Goal: Information Seeking & Learning: Learn about a topic

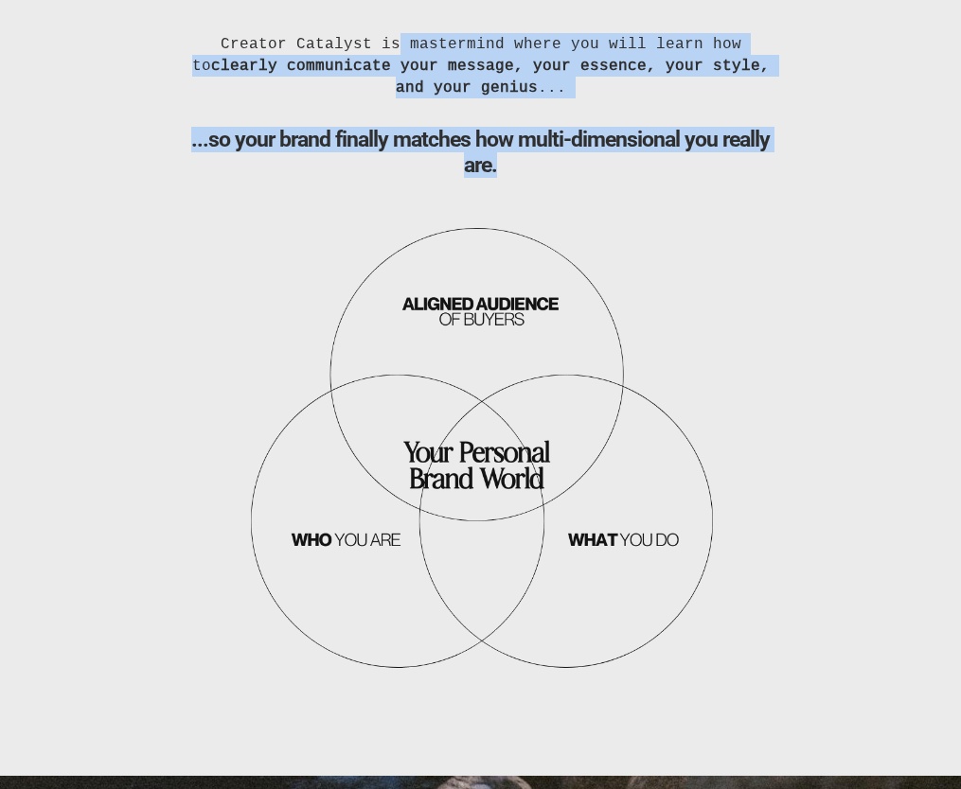
scroll to position [1850, 0]
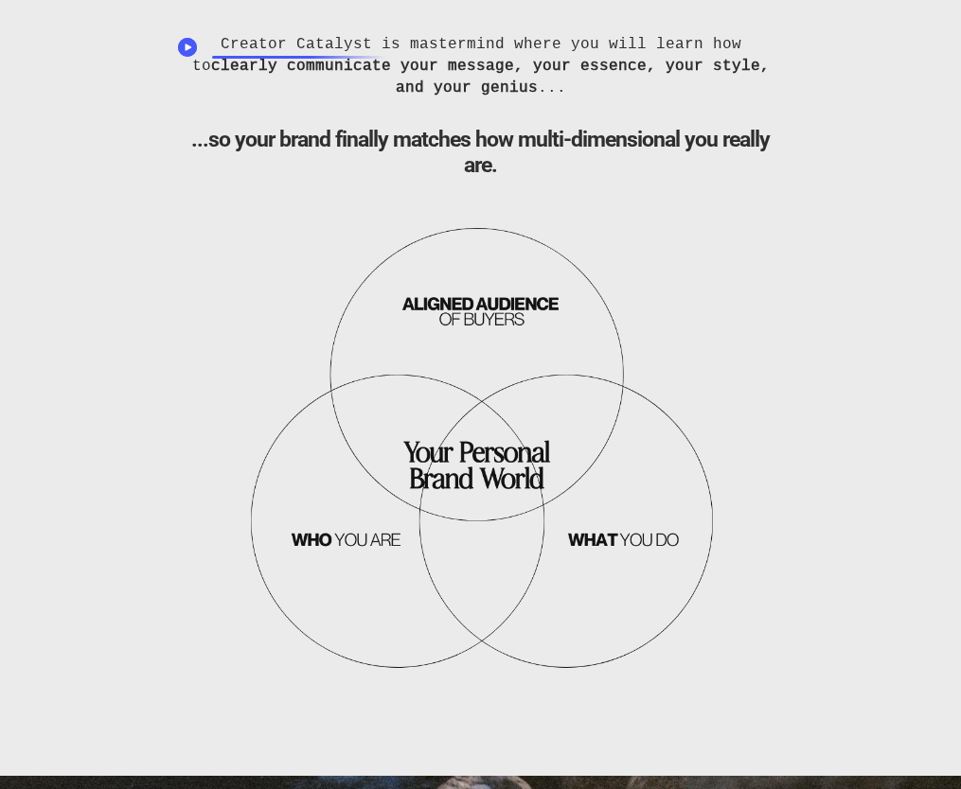
click at [305, 45] on div "Creator Catalyst is mastermind where you will learn how to clearly communicate …" at bounding box center [480, 65] width 588 height 65
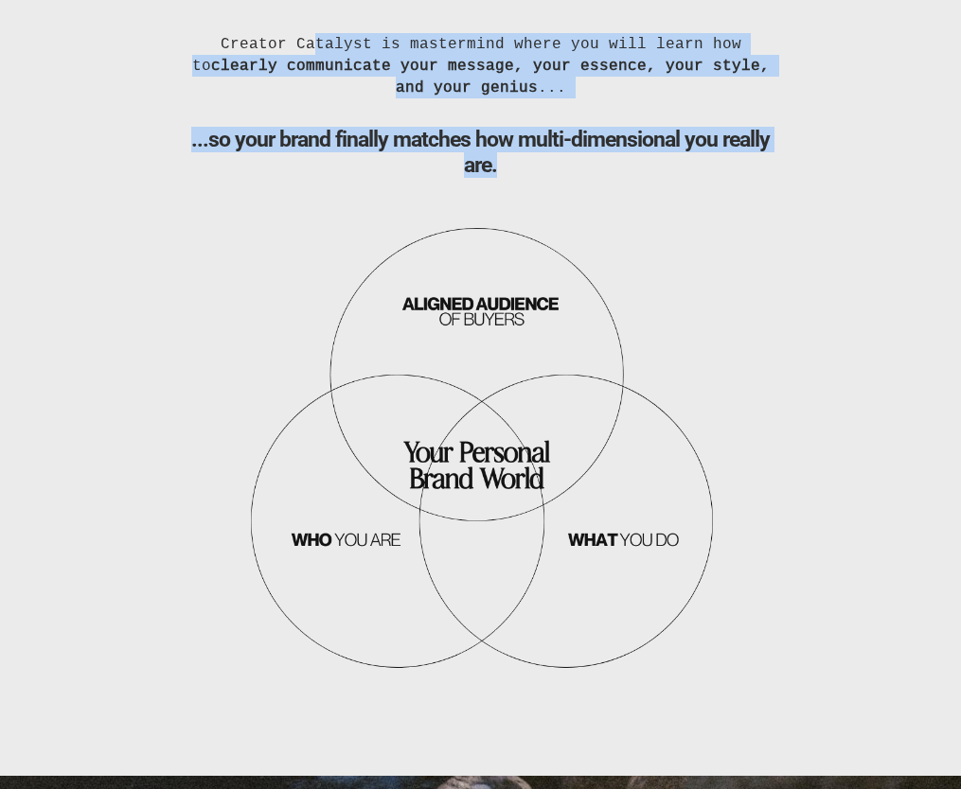
drag, startPoint x: 301, startPoint y: 45, endPoint x: 499, endPoint y: 164, distance: 230.5
click at [499, 165] on div "Creator Catalyst is mastermind where you will learn how to clearly communicate …" at bounding box center [481, 357] width 626 height 648
click at [499, 164] on h2 "...so your brand finally matches how multi-dimensional you really are." at bounding box center [480, 152] width 588 height 51
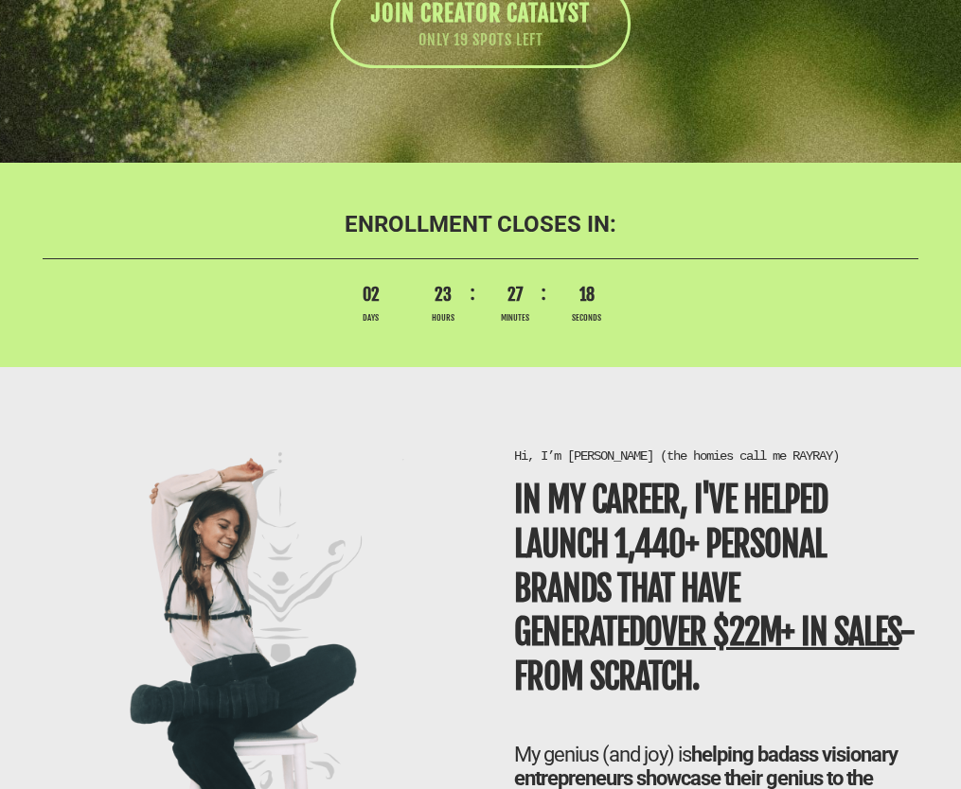
scroll to position [4625, 0]
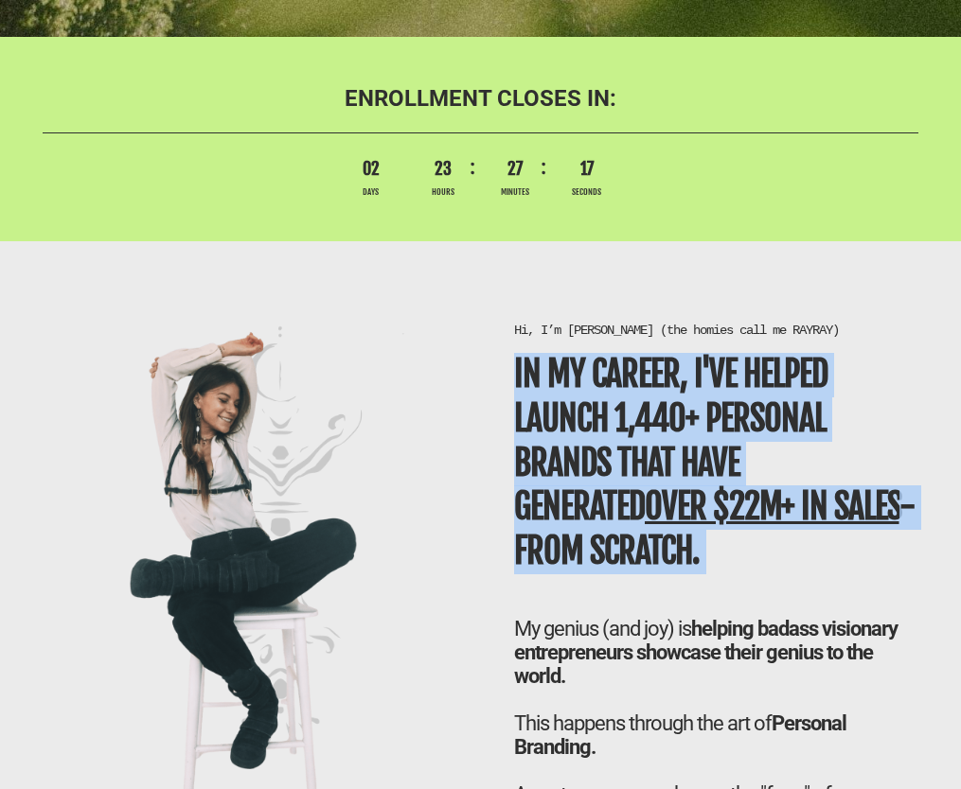
drag, startPoint x: 516, startPoint y: 383, endPoint x: 632, endPoint y: 595, distance: 241.9
click at [632, 597] on div "Hi, I’m [PERSON_NAME] (the homies call me RAYRAY) In my career, I've helped LAU…" at bounding box center [716, 767] width 443 height 891
click at [632, 595] on div "Hi, I’m [PERSON_NAME] (the homies call me RAYRAY) In my career, I've helped LAU…" at bounding box center [716, 767] width 443 height 891
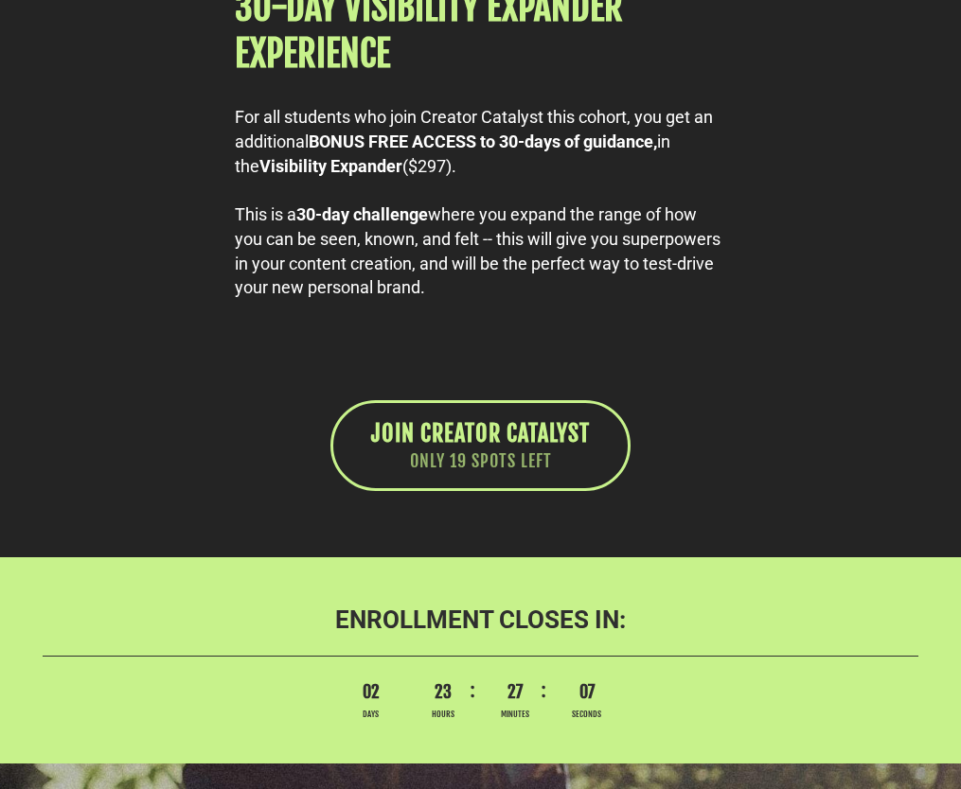
scroll to position [11215, 0]
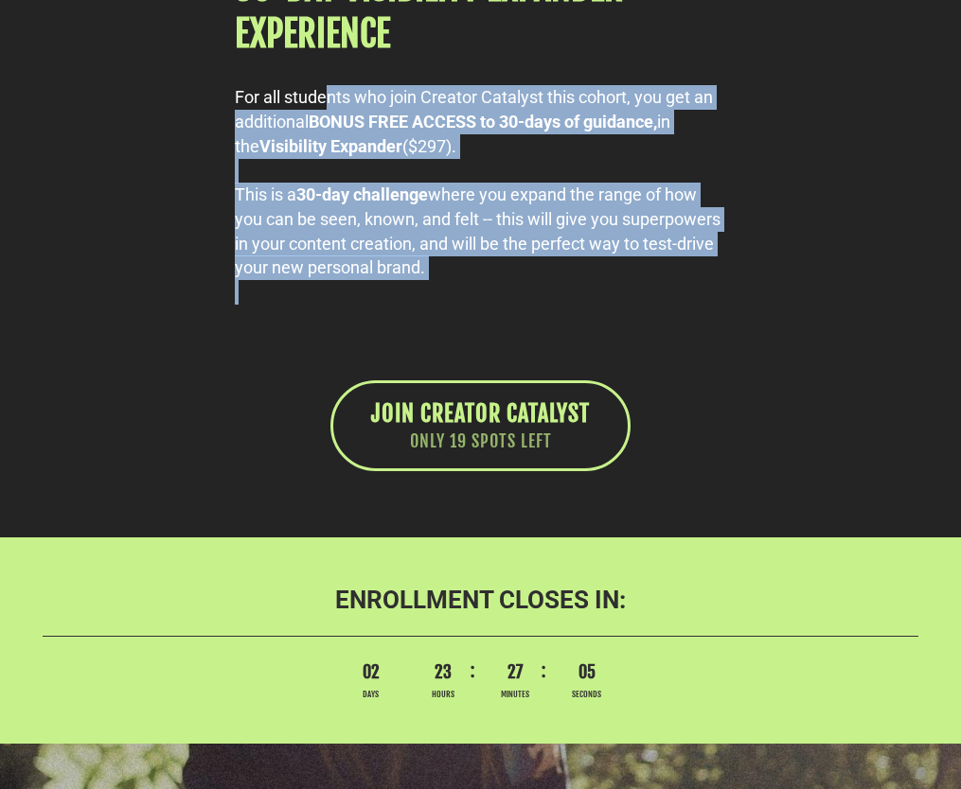
drag, startPoint x: 326, startPoint y: 221, endPoint x: 450, endPoint y: 417, distance: 232.7
click at [450, 304] on div "For all students who join Creator Catalyst this cohort, you get an additional B…" at bounding box center [480, 194] width 491 height 219
click at [450, 305] on div at bounding box center [480, 292] width 491 height 25
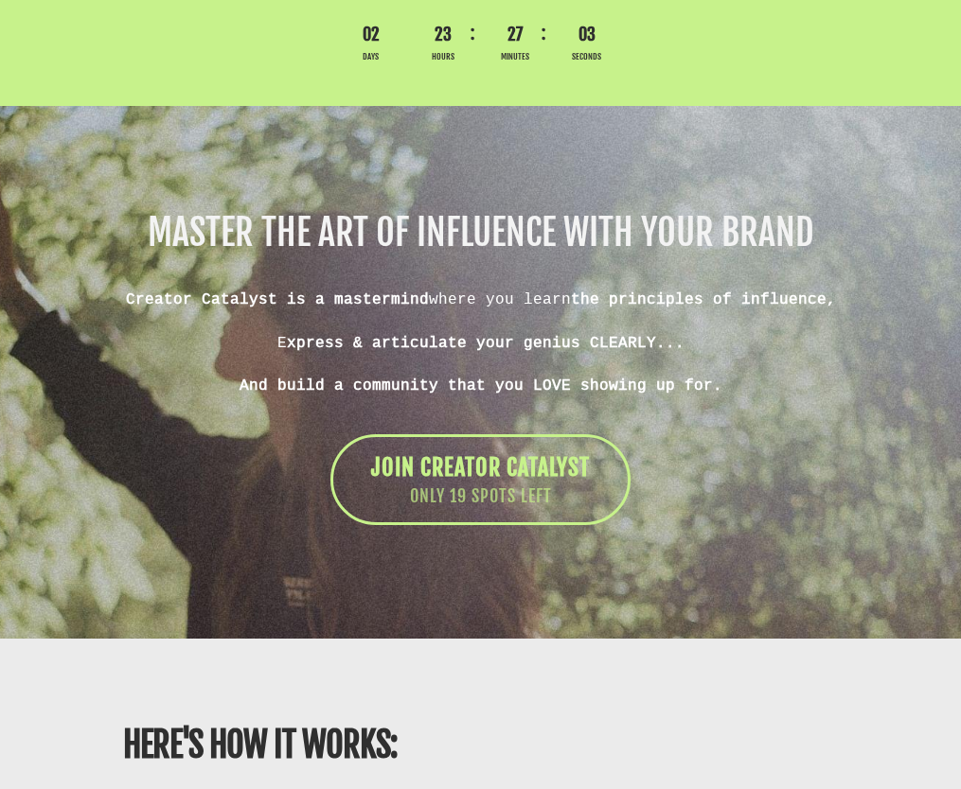
scroll to position [11873, 0]
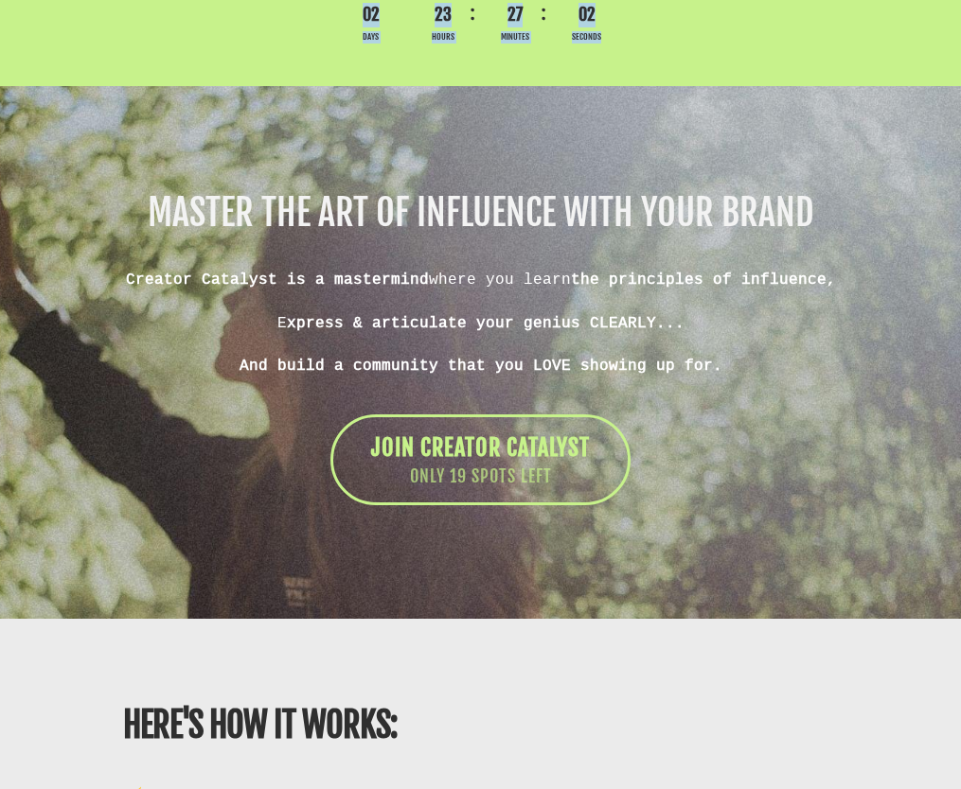
drag, startPoint x: 361, startPoint y: 139, endPoint x: 645, endPoint y: 181, distance: 287.0
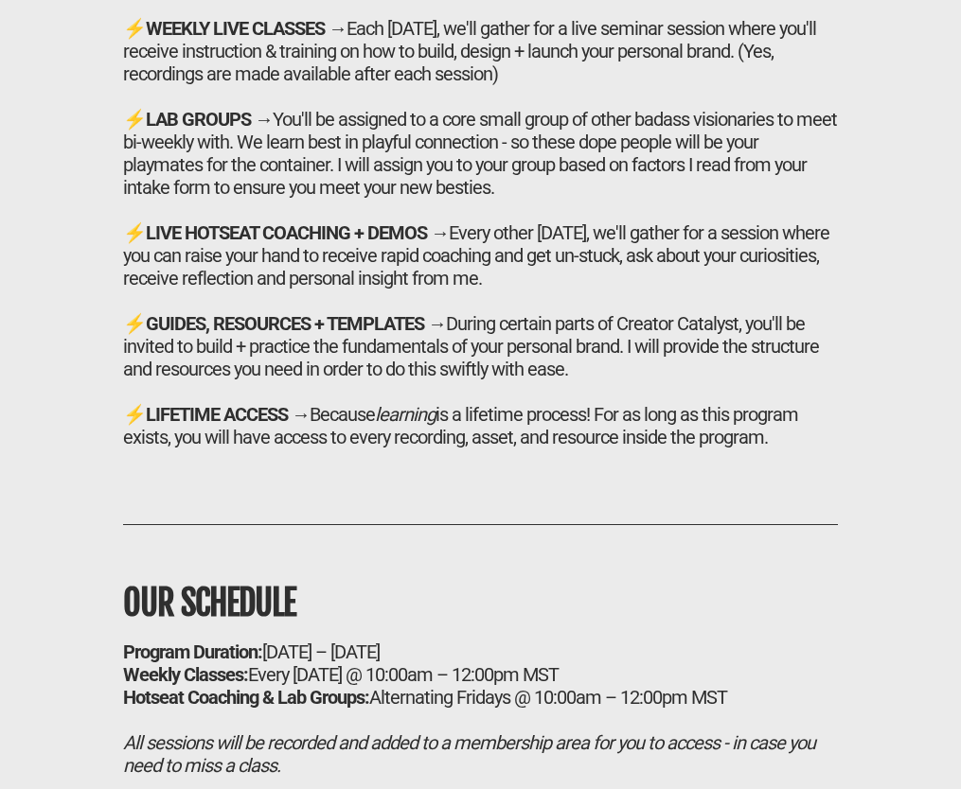
scroll to position [12644, 0]
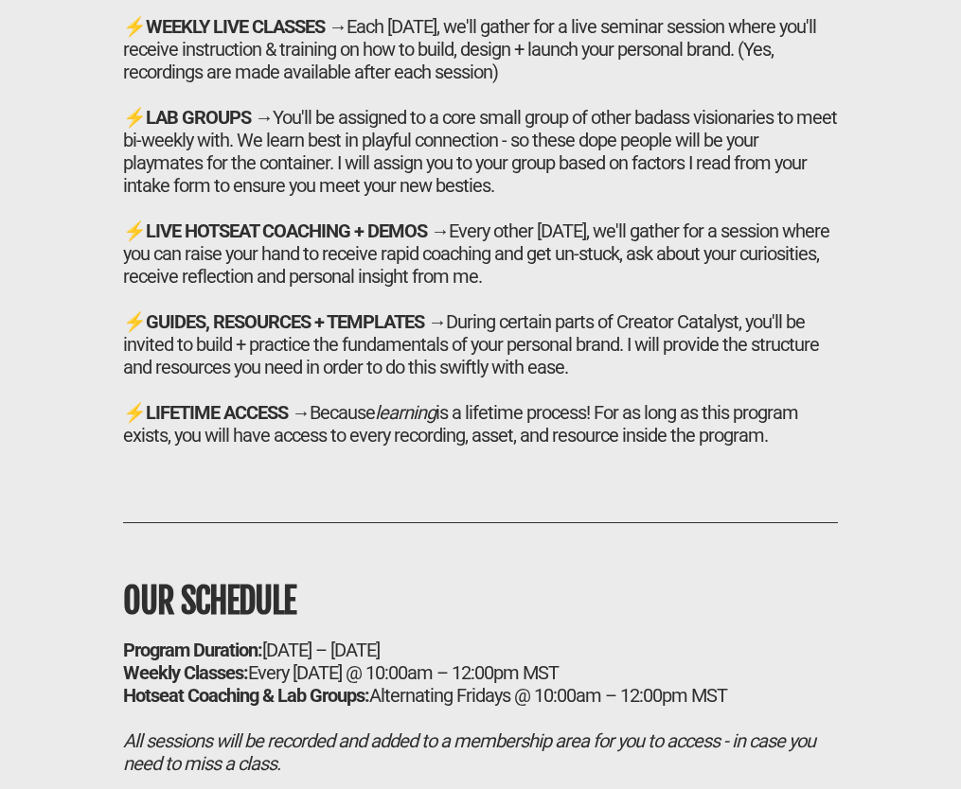
drag, startPoint x: 357, startPoint y: 150, endPoint x: 296, endPoint y: 582, distance: 436.8
click at [296, 466] on div "HERE'S HOW IT WORKS: ⚡ WEEKLY LIVE CLASSES → Each [DATE], we'll gather for a li…" at bounding box center [480, 166] width 800 height 599
click at [296, 447] on div "⚡ LIFETIME ACCESS → Because learning is a lifetime process! For as long as this…" at bounding box center [480, 423] width 715 height 45
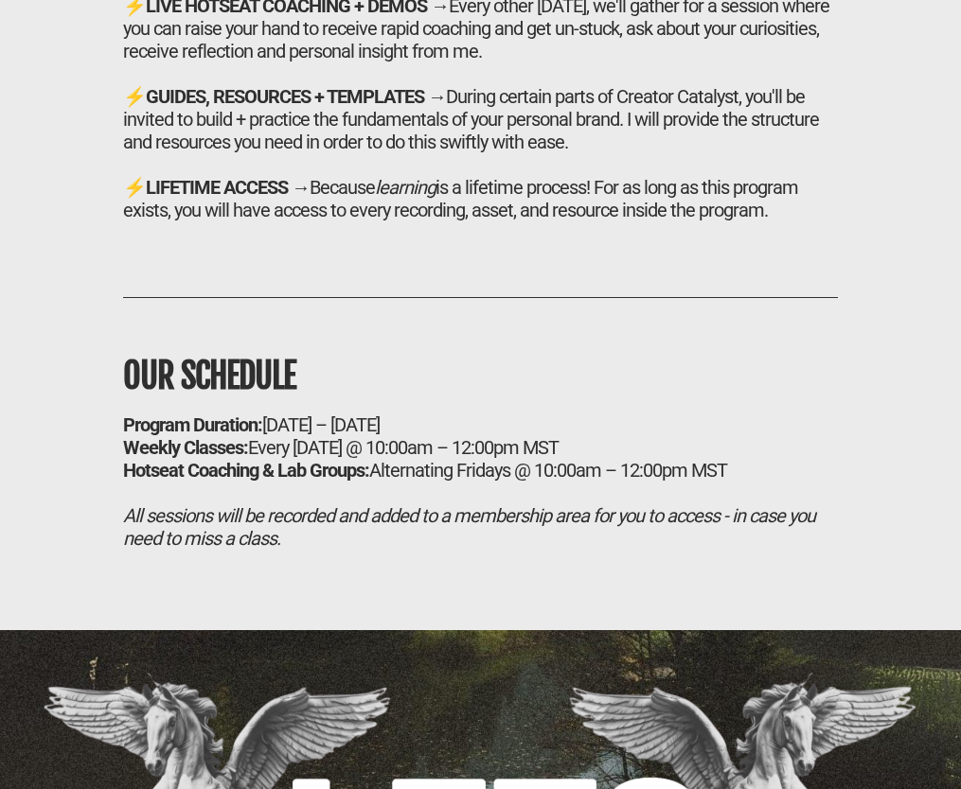
scroll to position [13128, 0]
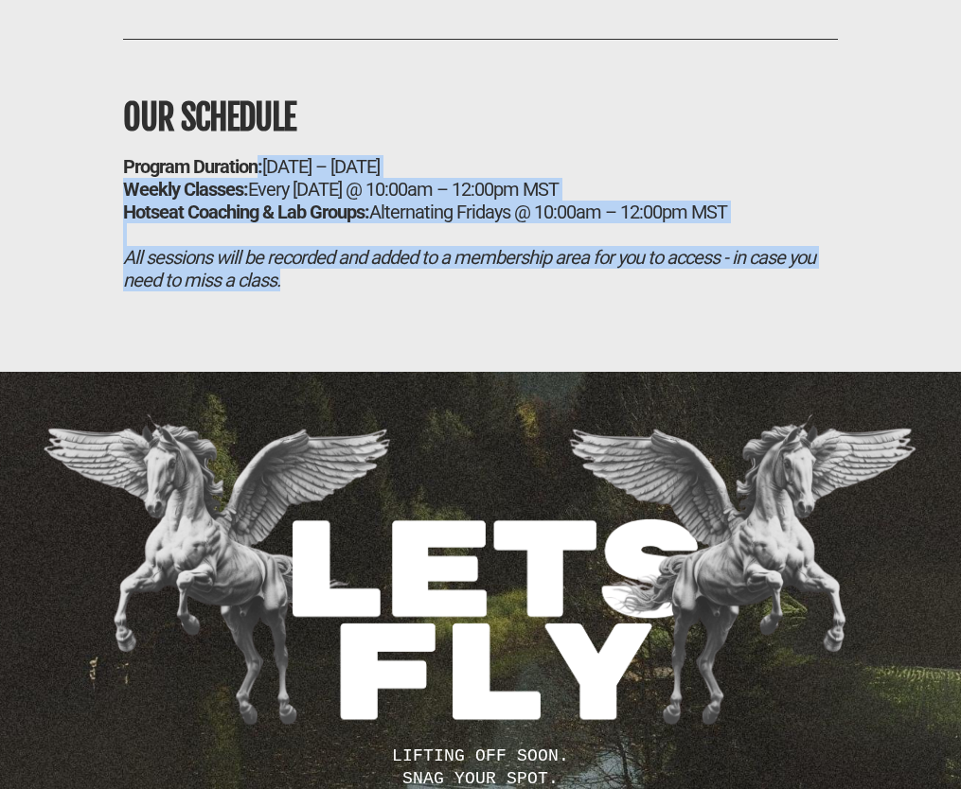
drag, startPoint x: 260, startPoint y: 295, endPoint x: 267, endPoint y: 450, distance: 154.4
click at [267, 344] on div "OUR SCHEDULE Program Duration: [DATE] – [DATE] Weekly Classes: Every [DATE] @ 1…" at bounding box center [480, 163] width 800 height 362
drag, startPoint x: 116, startPoint y: 315, endPoint x: 355, endPoint y: 419, distance: 260.3
click at [355, 292] on div "OUR SCHEDULE Program Duration: [DATE] – [DATE] Weekly Classes: Every [DATE] @ 1…" at bounding box center [480, 160] width 753 height 262
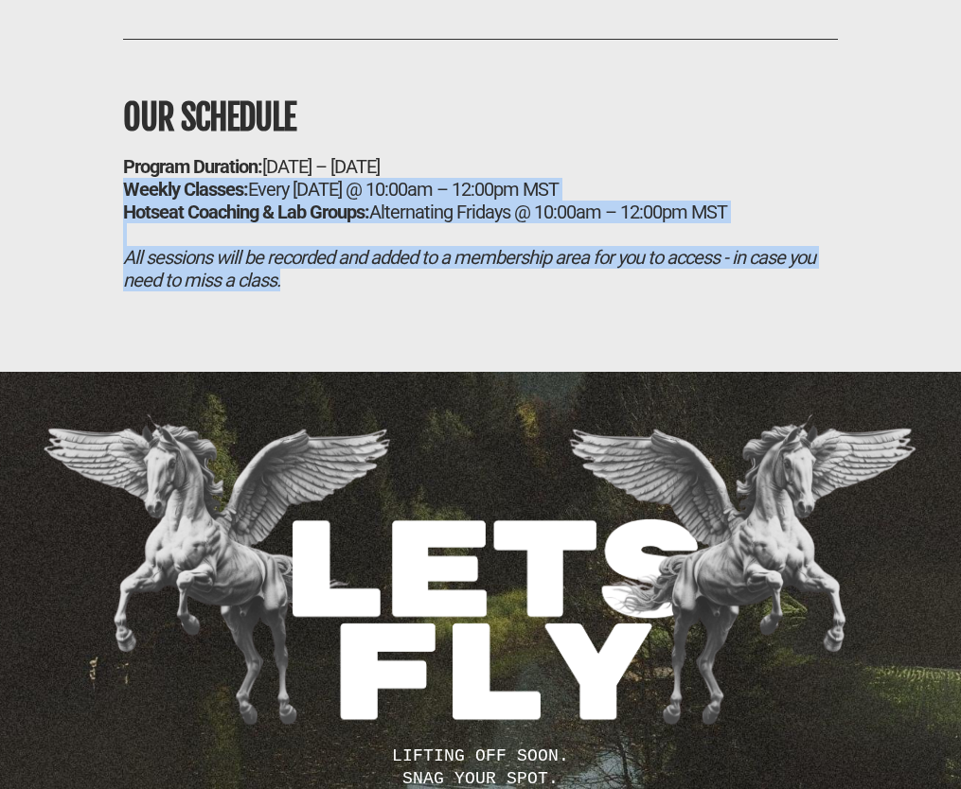
click at [355, 292] on div "All sessions will be recorded and added to a membership area for you to access …" at bounding box center [480, 268] width 715 height 45
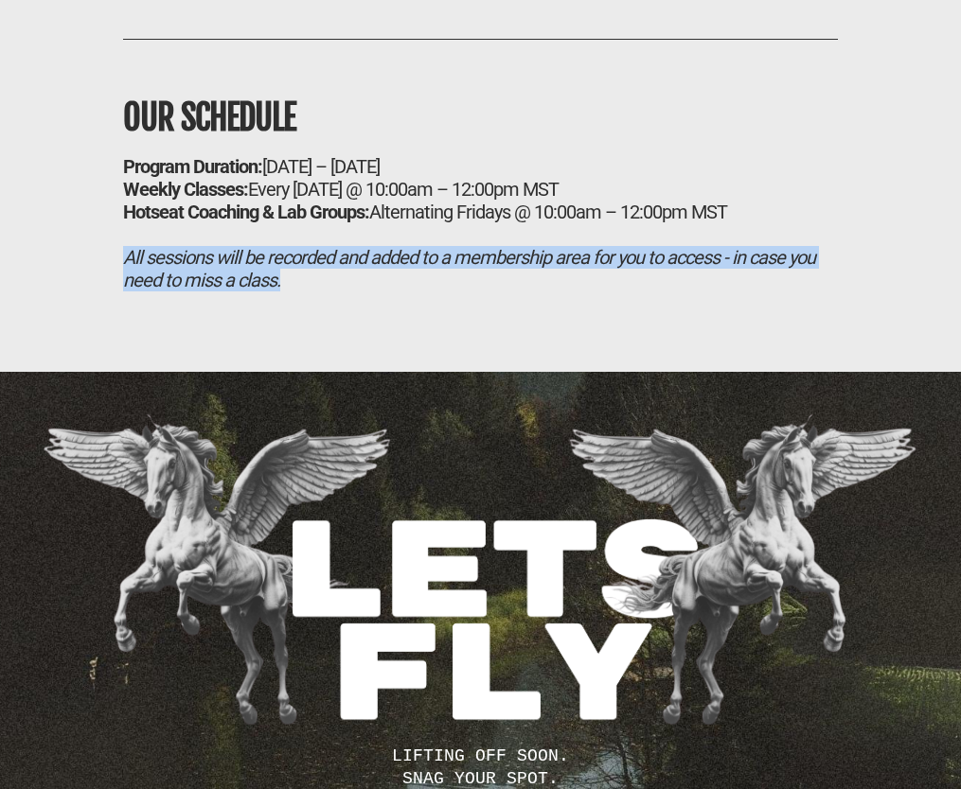
drag, startPoint x: 120, startPoint y: 391, endPoint x: 402, endPoint y: 429, distance: 284.6
click at [402, 344] on div "OUR SCHEDULE Program Duration: [DATE] – [DATE] Weekly Classes: Every [DATE] @ 1…" at bounding box center [480, 163] width 800 height 362
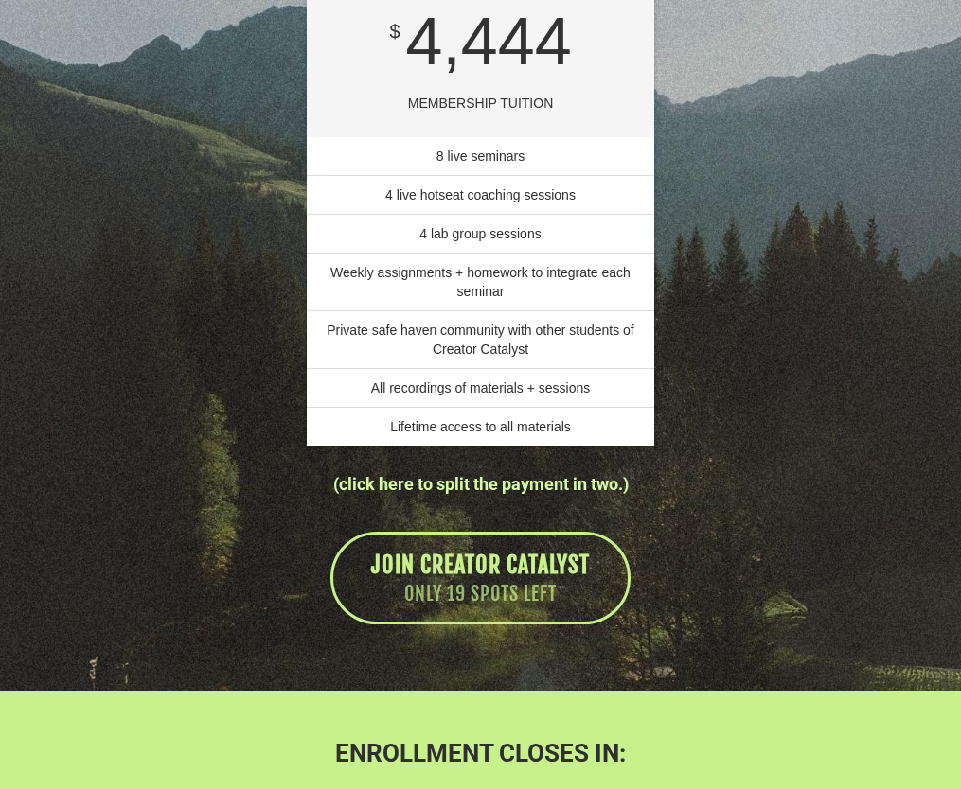
scroll to position [14043, 0]
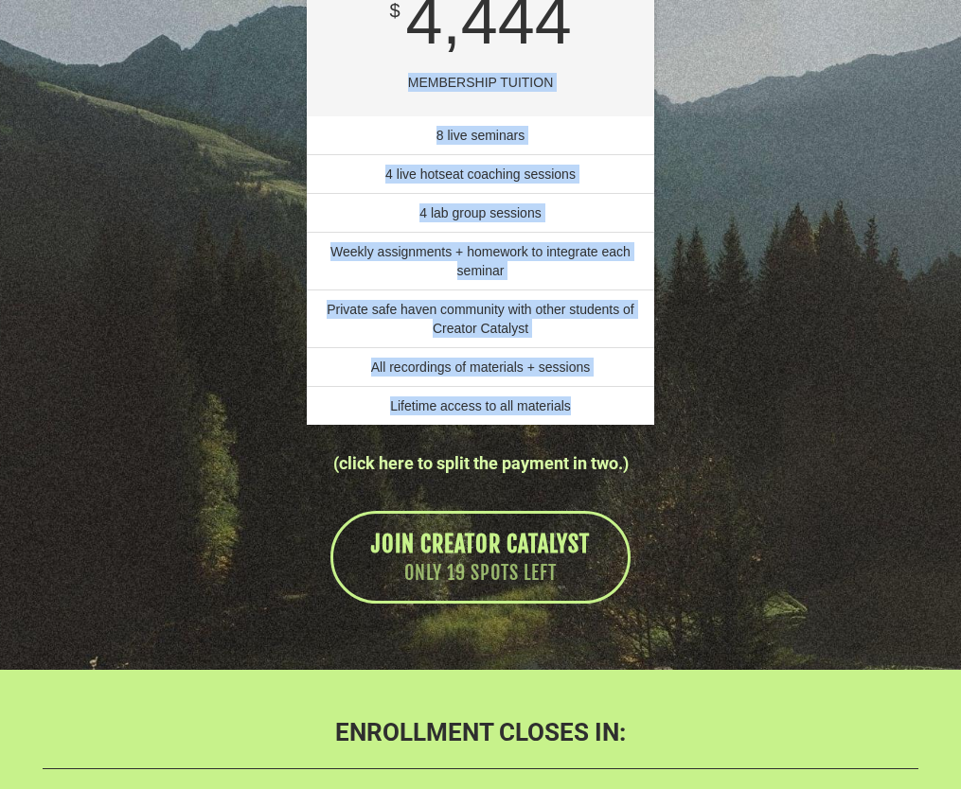
drag, startPoint x: 410, startPoint y: 213, endPoint x: 575, endPoint y: 540, distance: 365.7
click at [575, 425] on div "CREATOR CATALYST $ 4,444 MEMBERSHIP TUITION 8 live seminars 4 live hotseat coac…" at bounding box center [480, 176] width 347 height 498
click at [575, 425] on li "Lifetime access to all materials" at bounding box center [480, 405] width 347 height 39
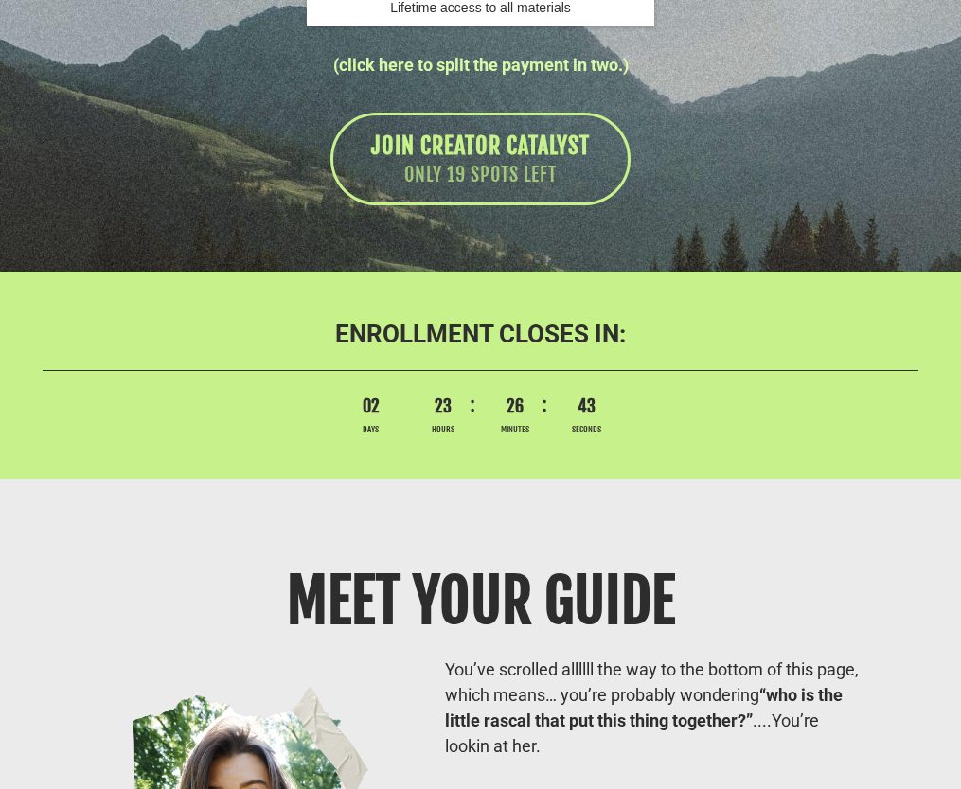
scroll to position [14549, 0]
